Goal: Task Accomplishment & Management: Complete application form

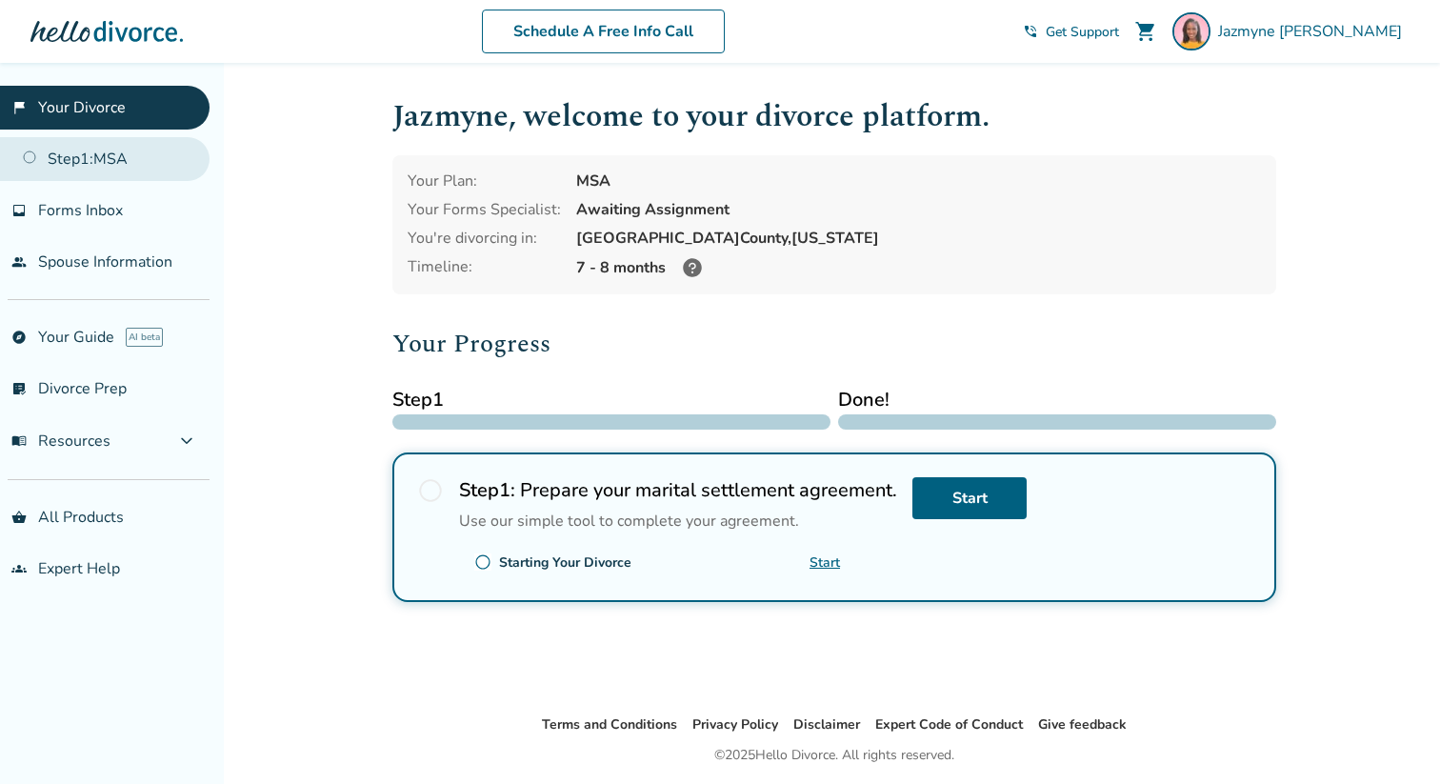
click at [63, 150] on link "Step 1 : MSA" at bounding box center [104, 159] width 209 height 44
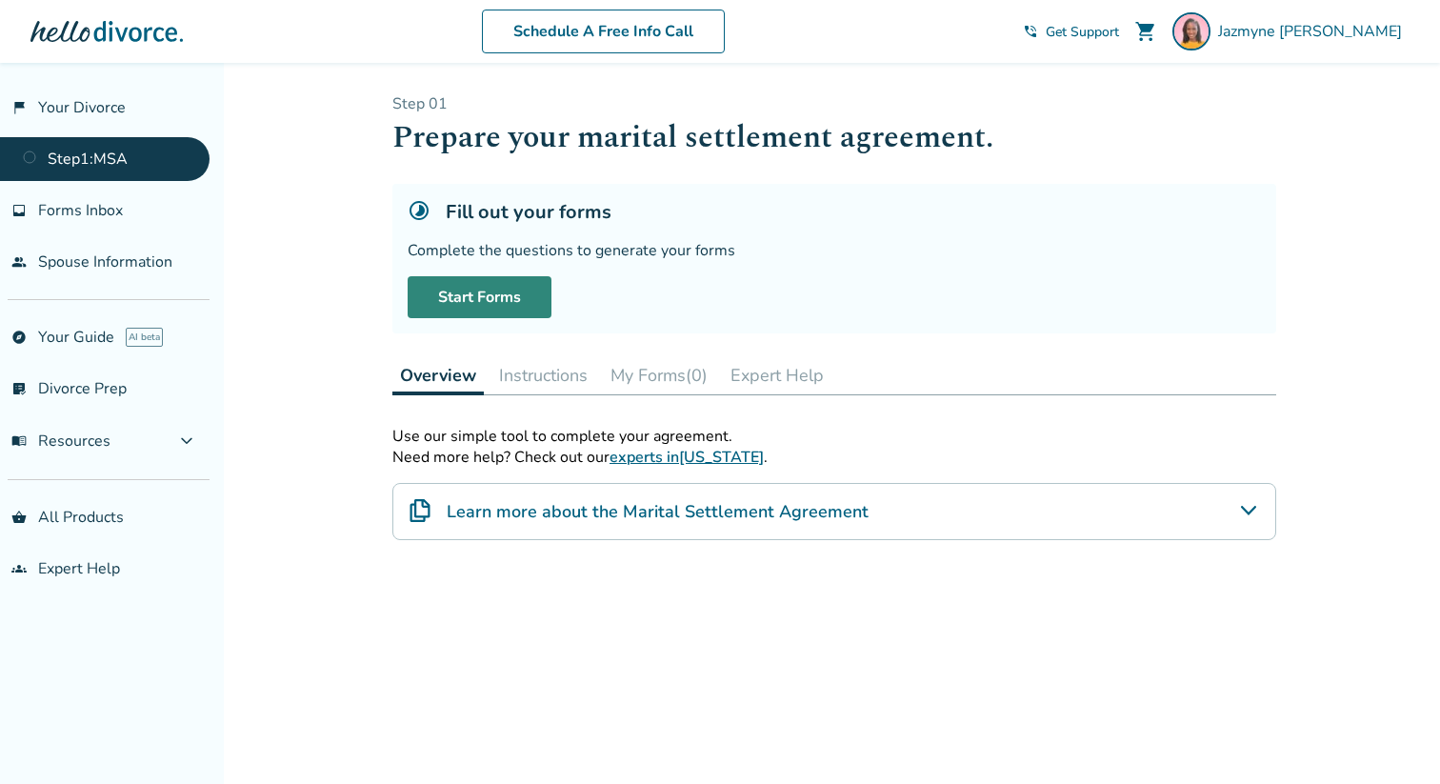
click at [528, 282] on link "Start Forms" at bounding box center [480, 297] width 144 height 42
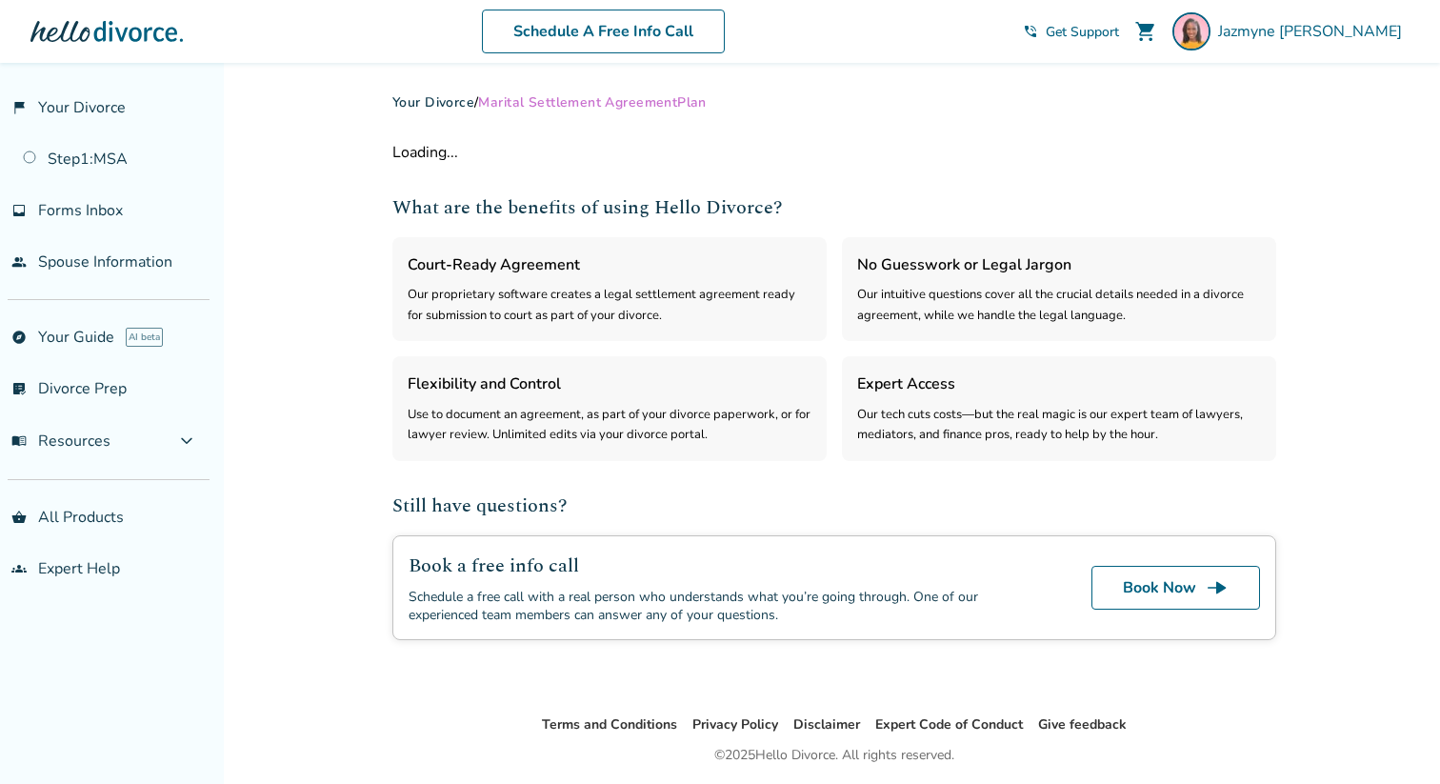
select select "***"
